Goal: Task Accomplishment & Management: Use online tool/utility

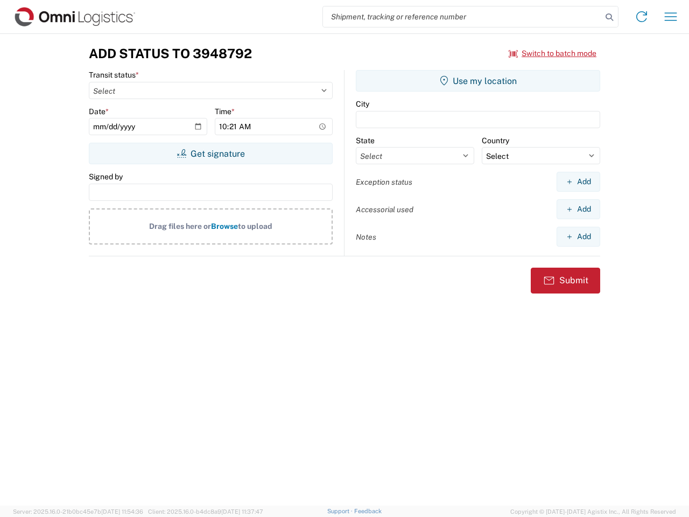
click at [462, 17] on input "search" at bounding box center [462, 16] width 279 height 20
click at [609, 17] on icon at bounding box center [609, 17] width 15 height 15
click at [641, 17] on icon at bounding box center [641, 16] width 17 height 17
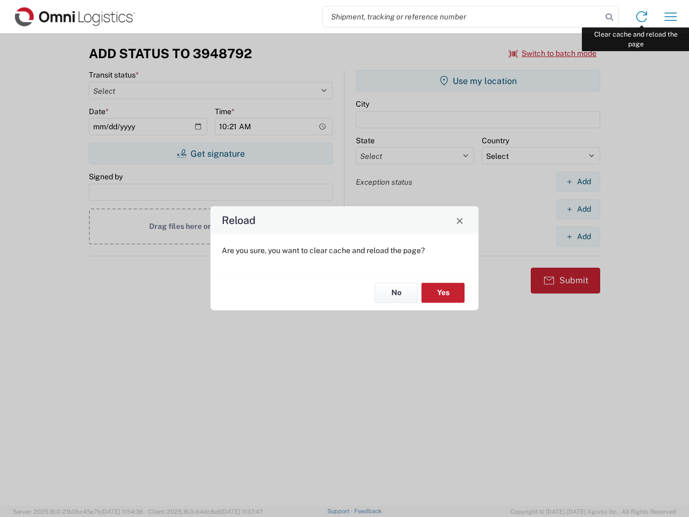
click at [670, 17] on div "Reload Are you sure, you want to clear cache and reload the page? No Yes" at bounding box center [344, 258] width 689 height 517
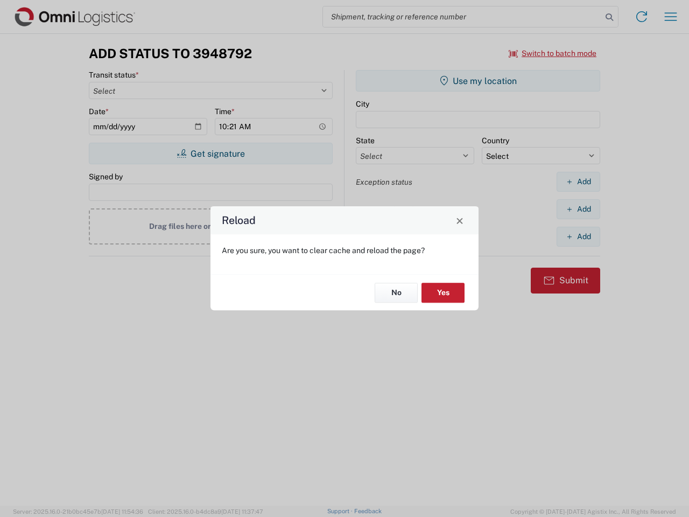
click at [553, 53] on div "Reload Are you sure, you want to clear cache and reload the page? No Yes" at bounding box center [344, 258] width 689 height 517
click at [210, 153] on div "Reload Are you sure, you want to clear cache and reload the page? No Yes" at bounding box center [344, 258] width 689 height 517
click at [478, 81] on div "Reload Are you sure, you want to clear cache and reload the page? No Yes" at bounding box center [344, 258] width 689 height 517
click at [578, 181] on div "Reload Are you sure, you want to clear cache and reload the page? No Yes" at bounding box center [344, 258] width 689 height 517
click at [578, 209] on div "Reload Are you sure, you want to clear cache and reload the page? No Yes" at bounding box center [344, 258] width 689 height 517
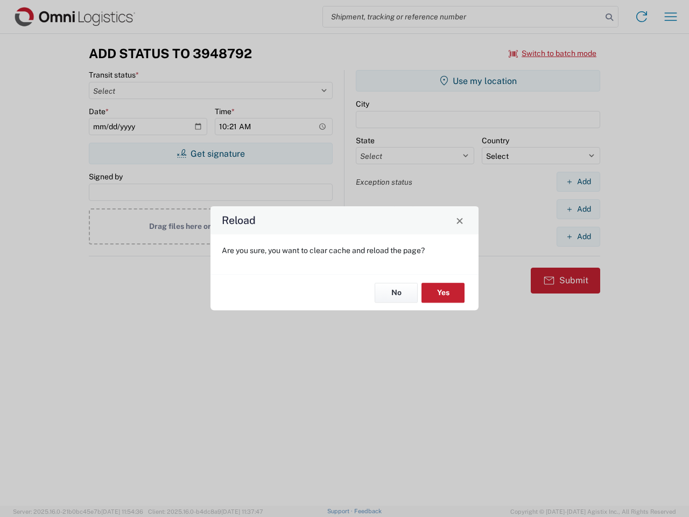
click at [578, 236] on div "Reload Are you sure, you want to clear cache and reload the page? No Yes" at bounding box center [344, 258] width 689 height 517
